Goal: Transaction & Acquisition: Purchase product/service

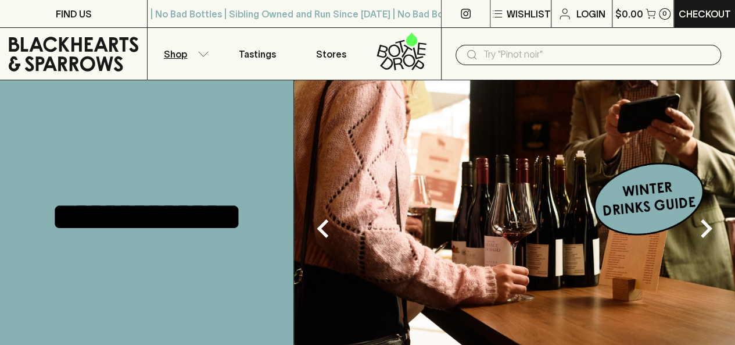
click at [205, 51] on icon "button" at bounding box center [204, 54] width 12 height 6
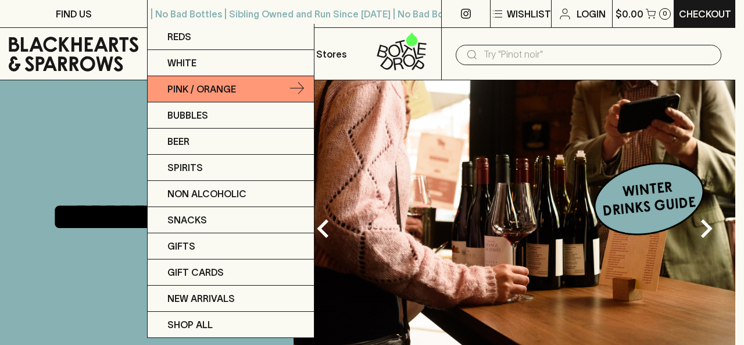
click at [198, 87] on p "Pink / Orange" at bounding box center [201, 89] width 69 height 14
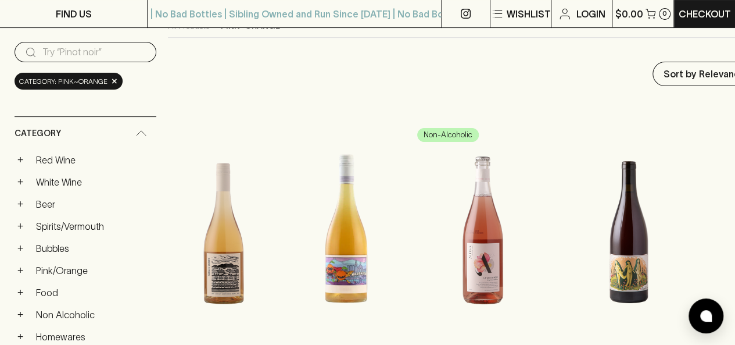
scroll to position [116, 0]
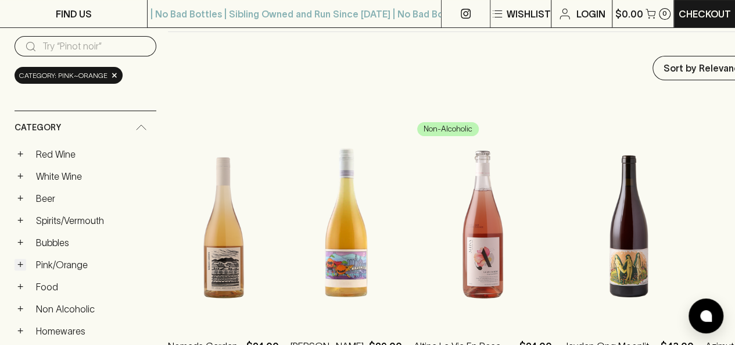
click at [19, 259] on button "+" at bounding box center [21, 265] width 12 height 12
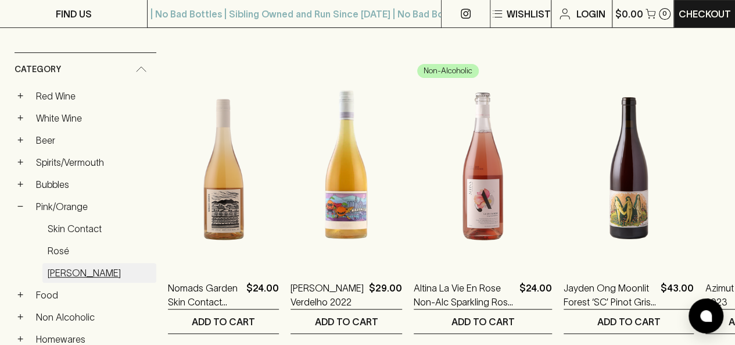
click at [72, 272] on link "[PERSON_NAME]" at bounding box center [99, 273] width 114 height 20
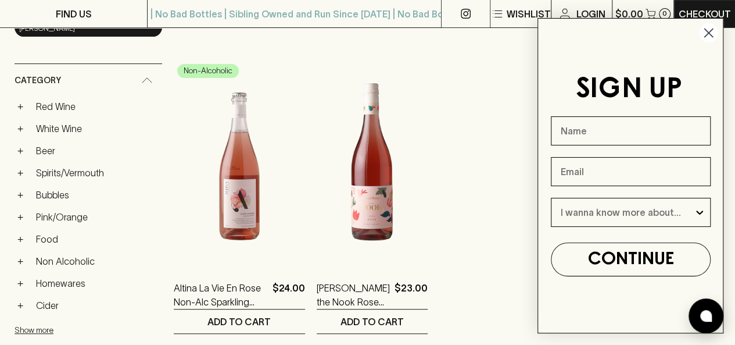
click at [714, 31] on circle "Close dialog" at bounding box center [708, 32] width 19 height 19
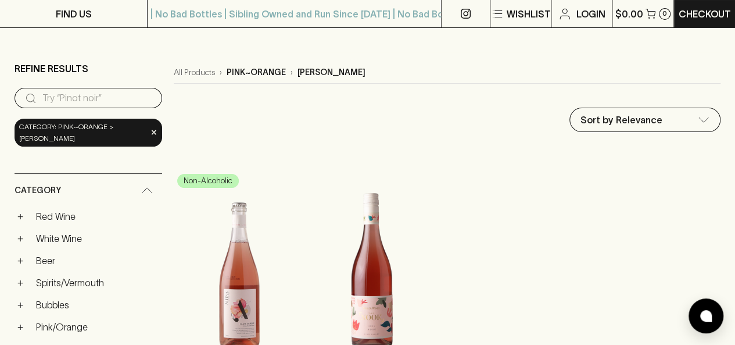
scroll to position [58, 0]
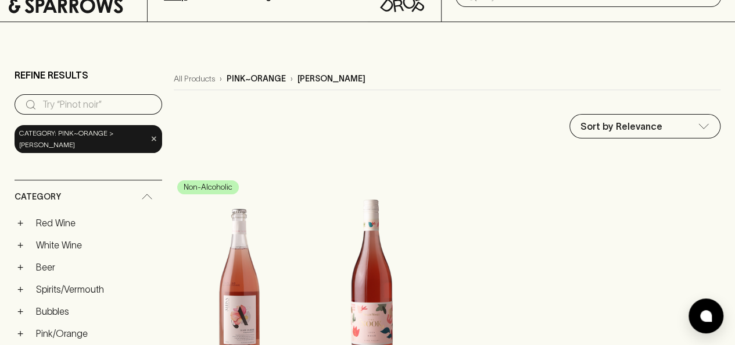
click at [151, 133] on span "×" at bounding box center [154, 139] width 7 height 12
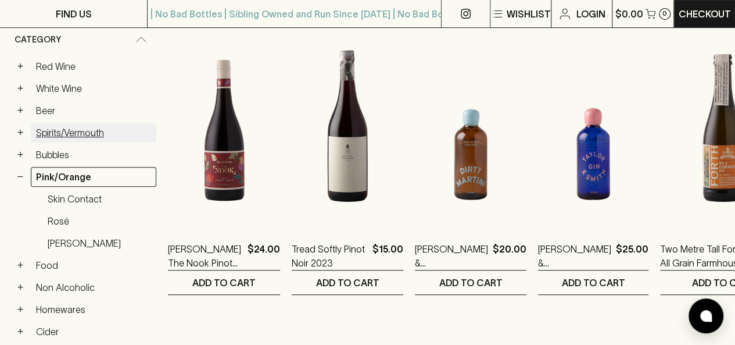
scroll to position [174, 0]
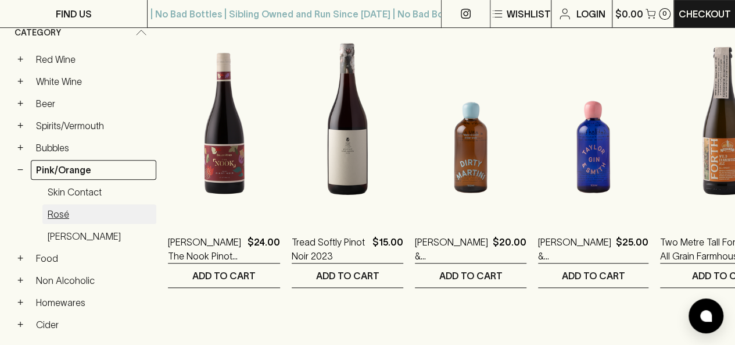
click at [62, 210] on link "Rosé" at bounding box center [99, 214] width 114 height 20
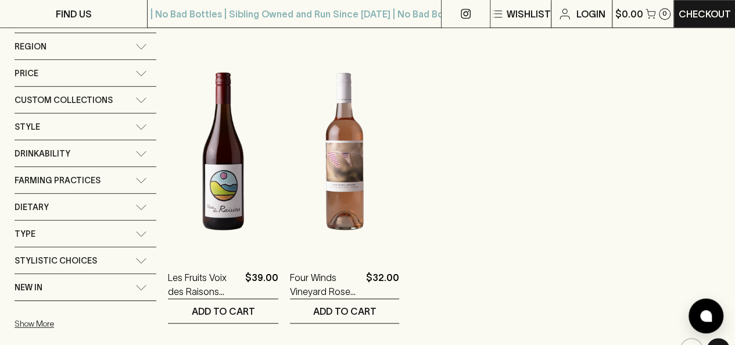
scroll to position [512, 0]
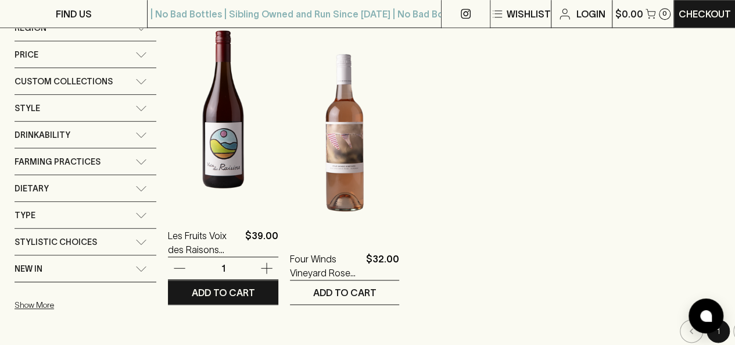
click at [238, 178] on img at bounding box center [223, 109] width 110 height 203
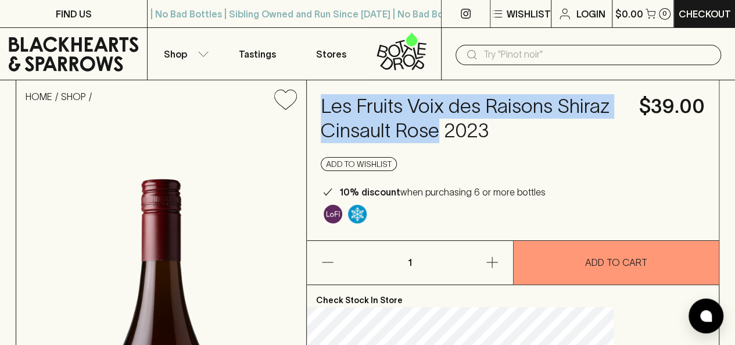
drag, startPoint x: 373, startPoint y: 103, endPoint x: 412, endPoint y: 156, distance: 66.2
click at [412, 143] on h4 "Les Fruits Voix des Raisons Shiraz Cinsault Rose 2023" at bounding box center [473, 118] width 305 height 49
copy h4 "Les Fruits Voix des Raisons Shiraz Cinsault Rose"
